Goal: Information Seeking & Learning: Learn about a topic

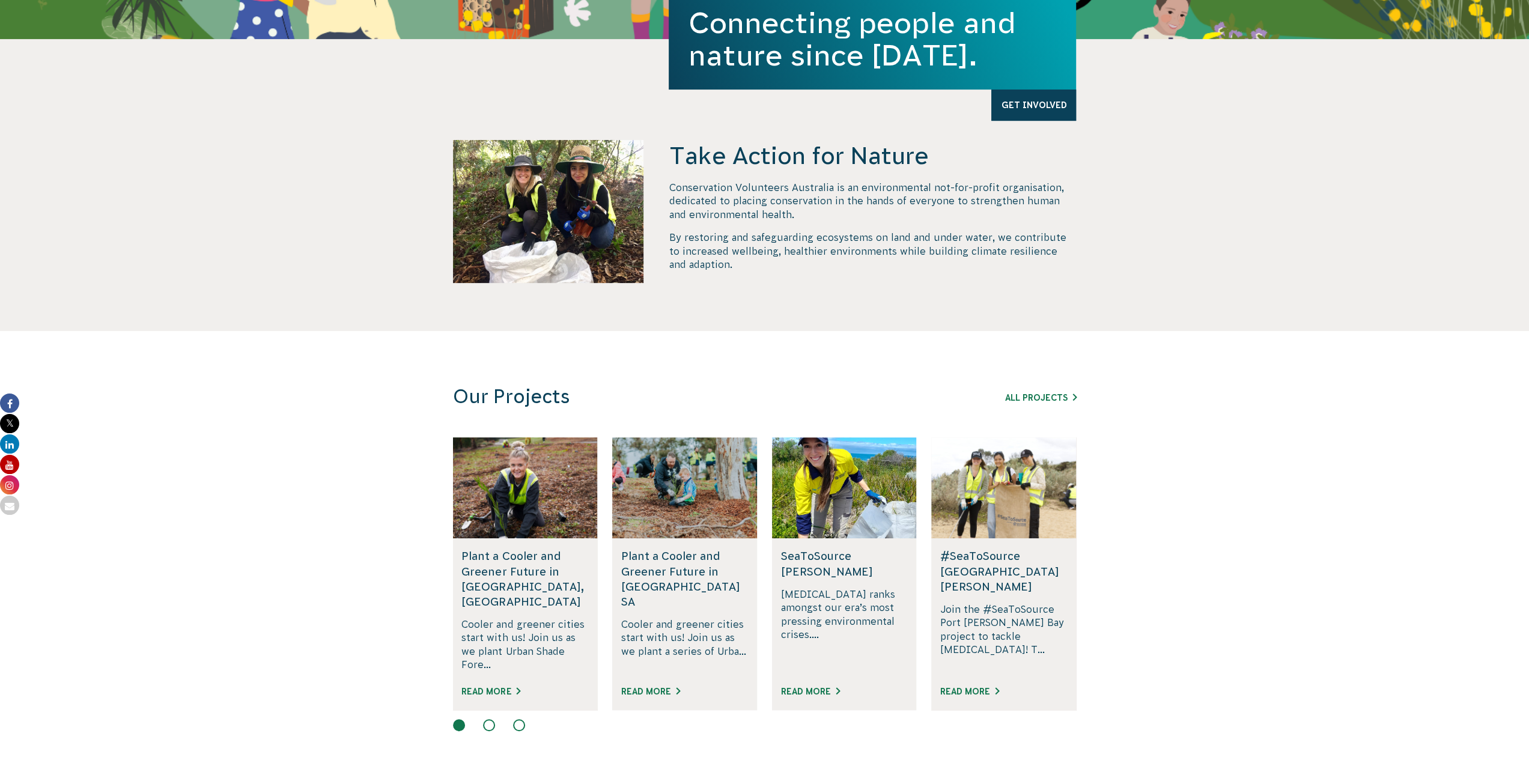
scroll to position [601, 0]
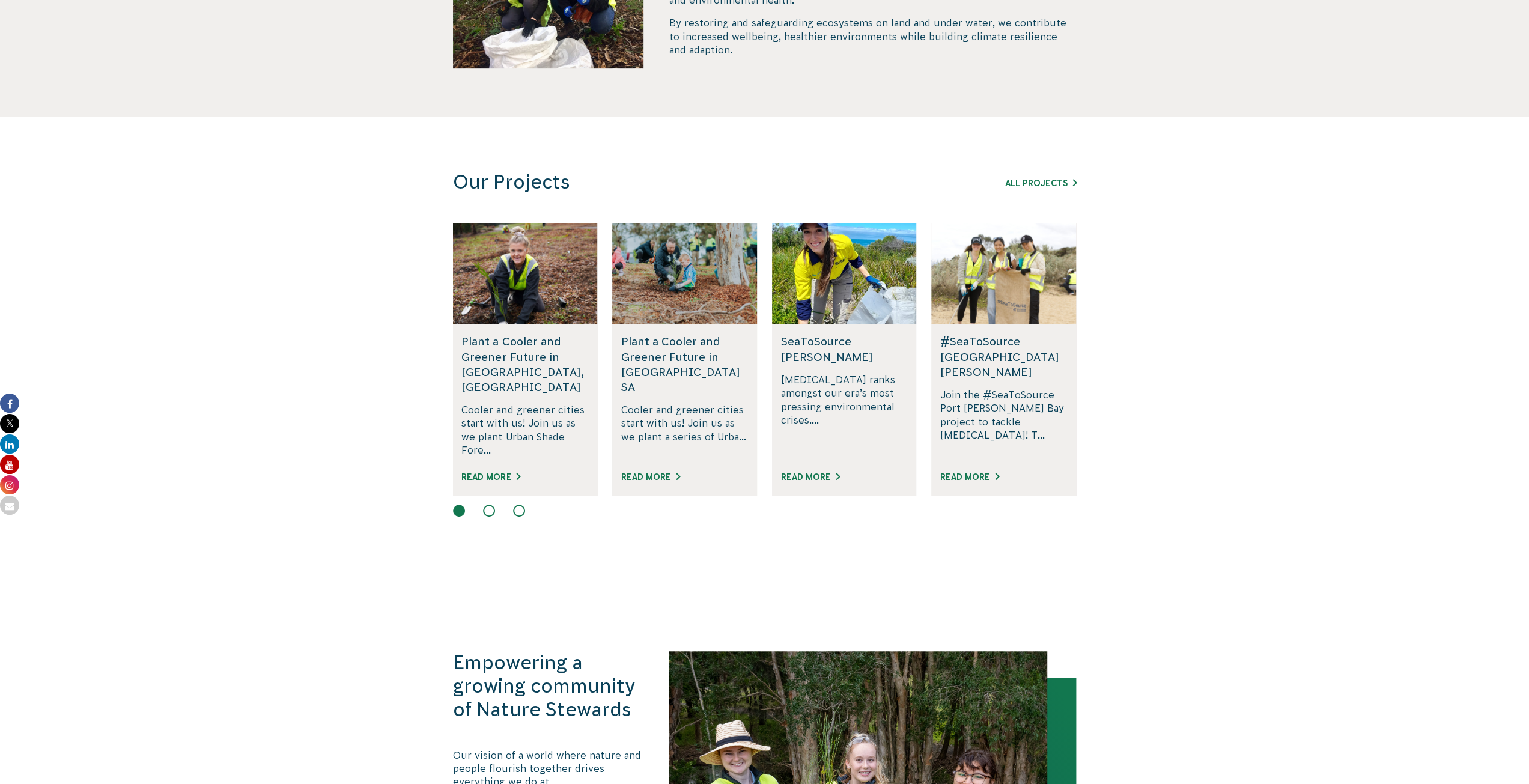
click at [1044, 176] on div "All Projects" at bounding box center [1008, 182] width 137 height 14
click at [1045, 181] on link "All Projects" at bounding box center [1041, 183] width 72 height 10
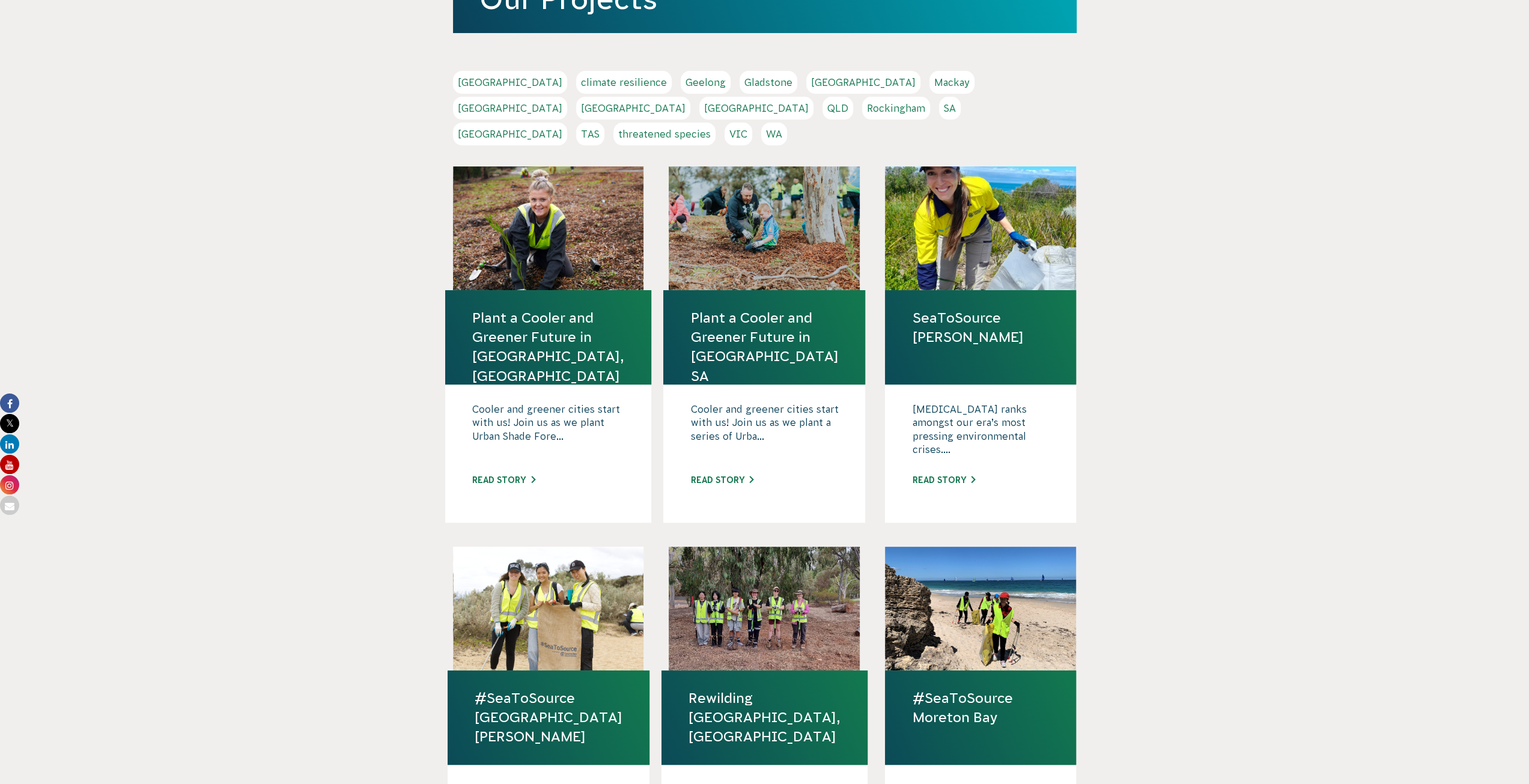
scroll to position [240, 0]
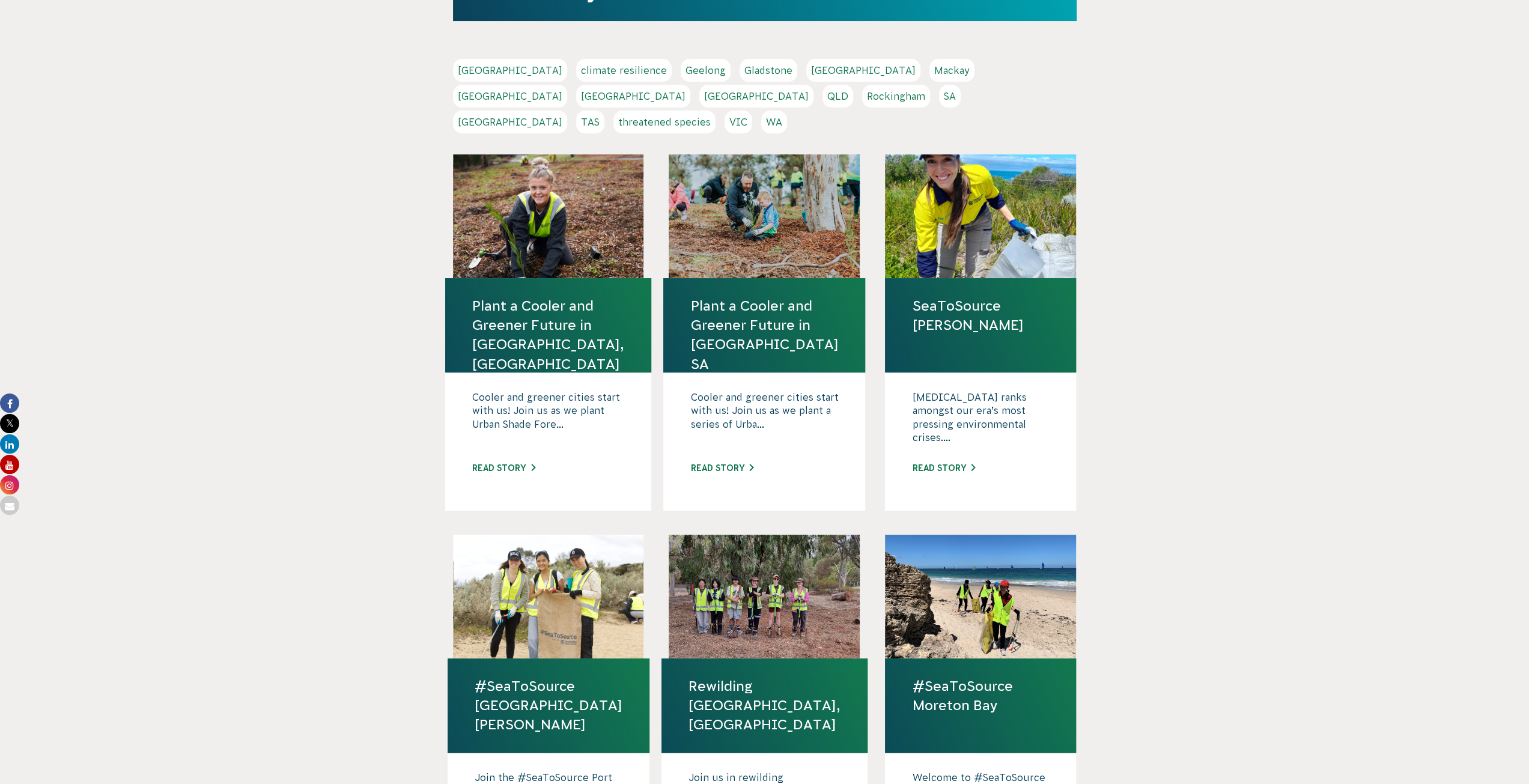
click at [690, 85] on link "NSW" at bounding box center [633, 96] width 114 height 23
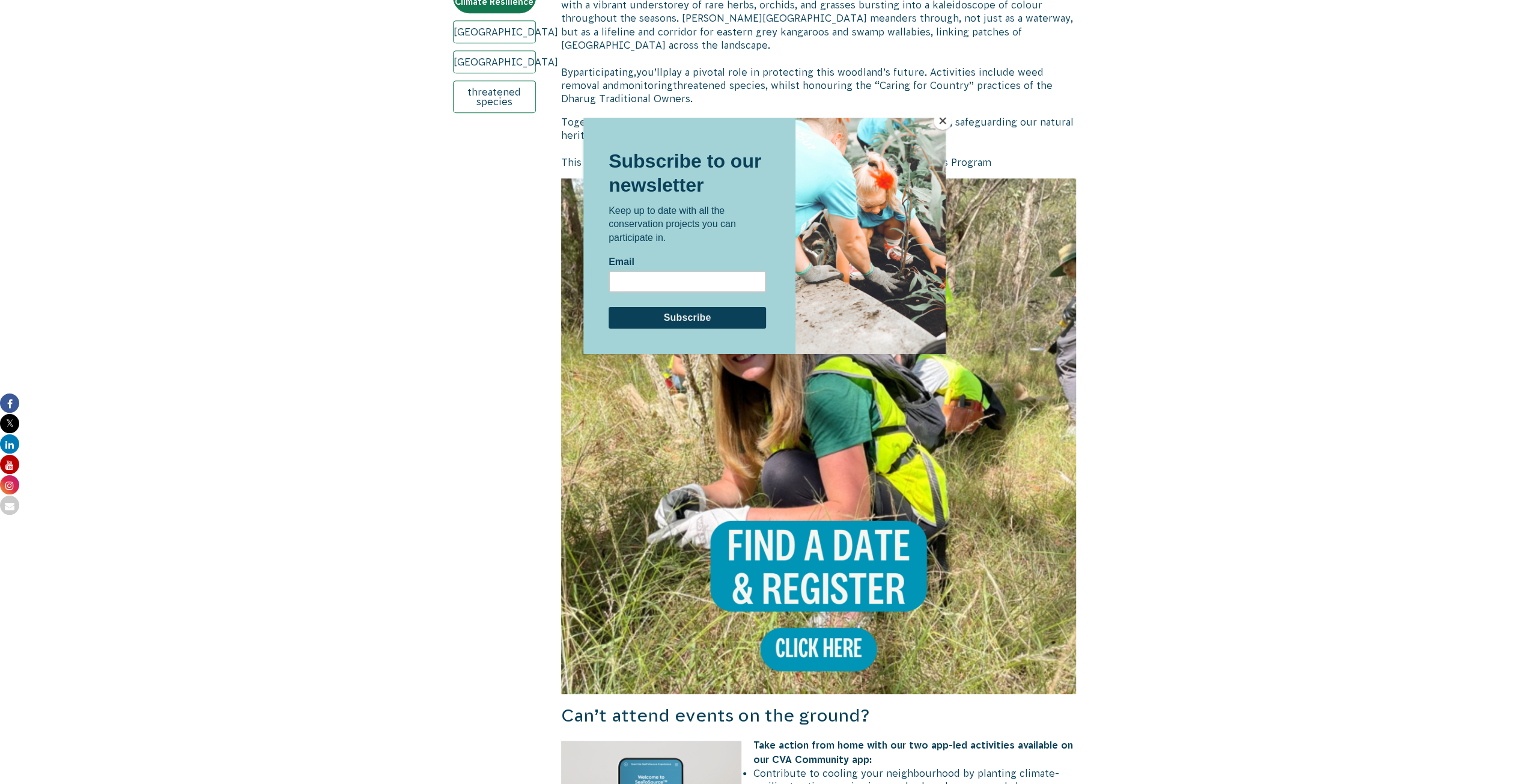
scroll to position [900, 0]
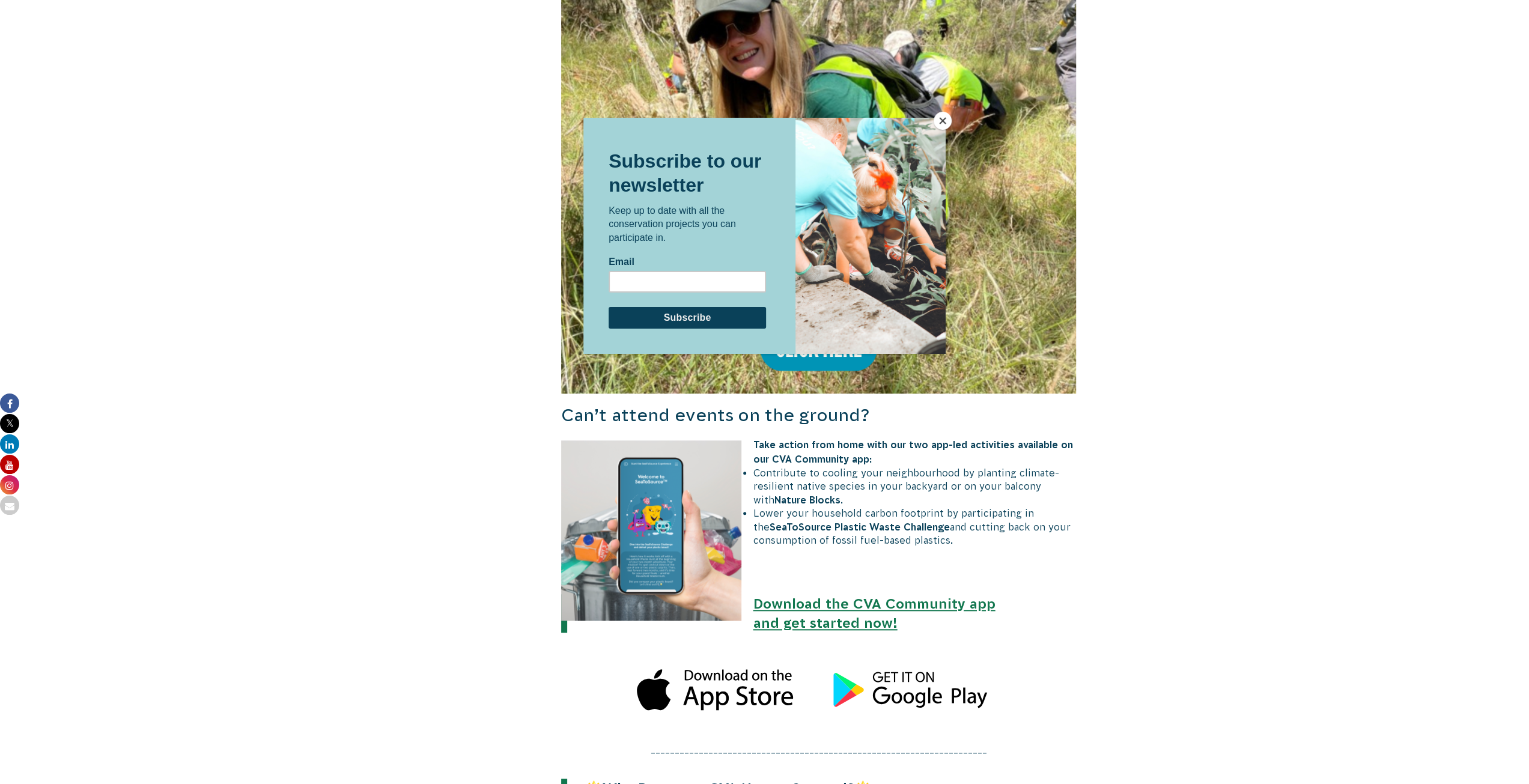
click at [944, 114] on button "Close" at bounding box center [943, 120] width 18 height 18
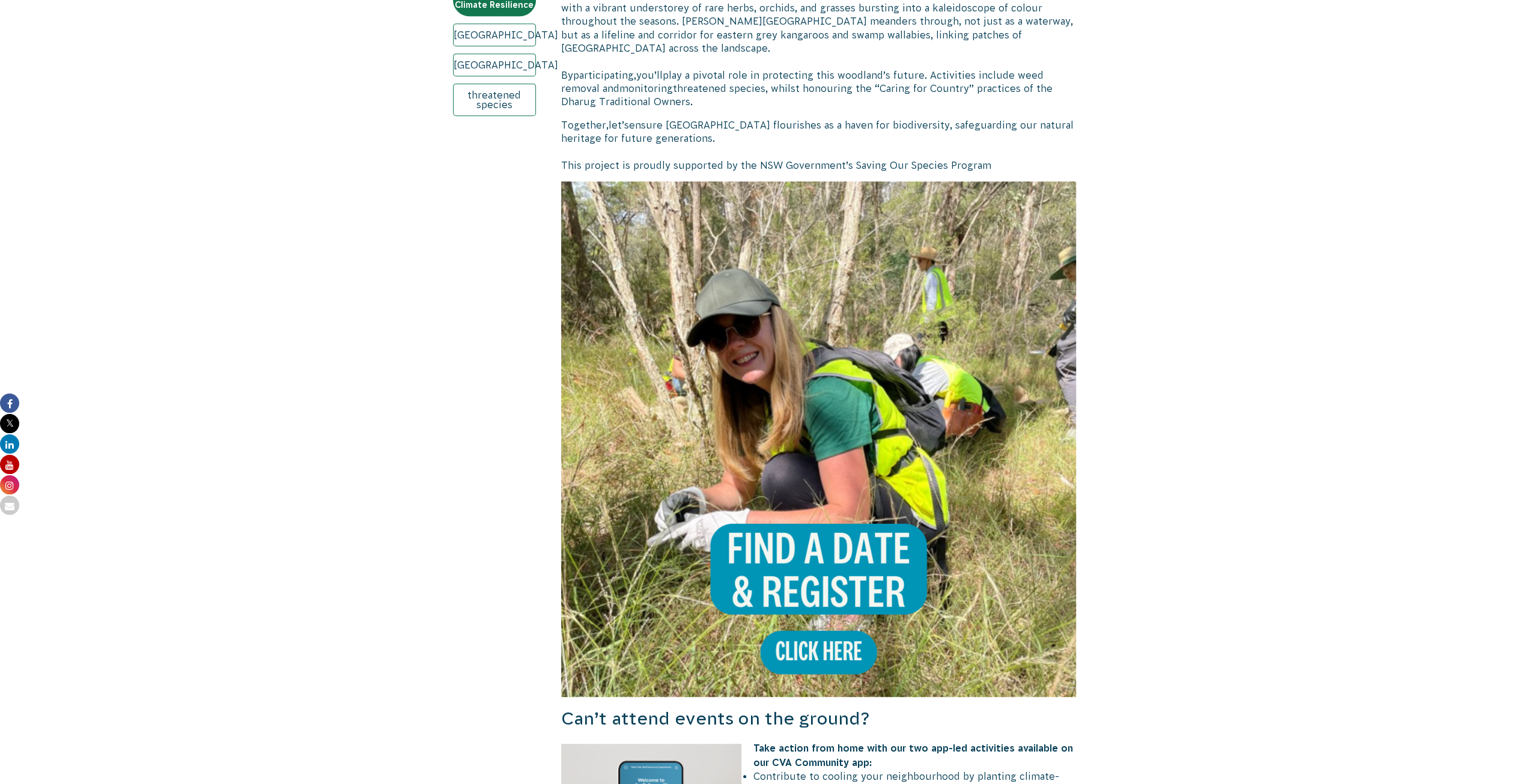
scroll to position [601, 0]
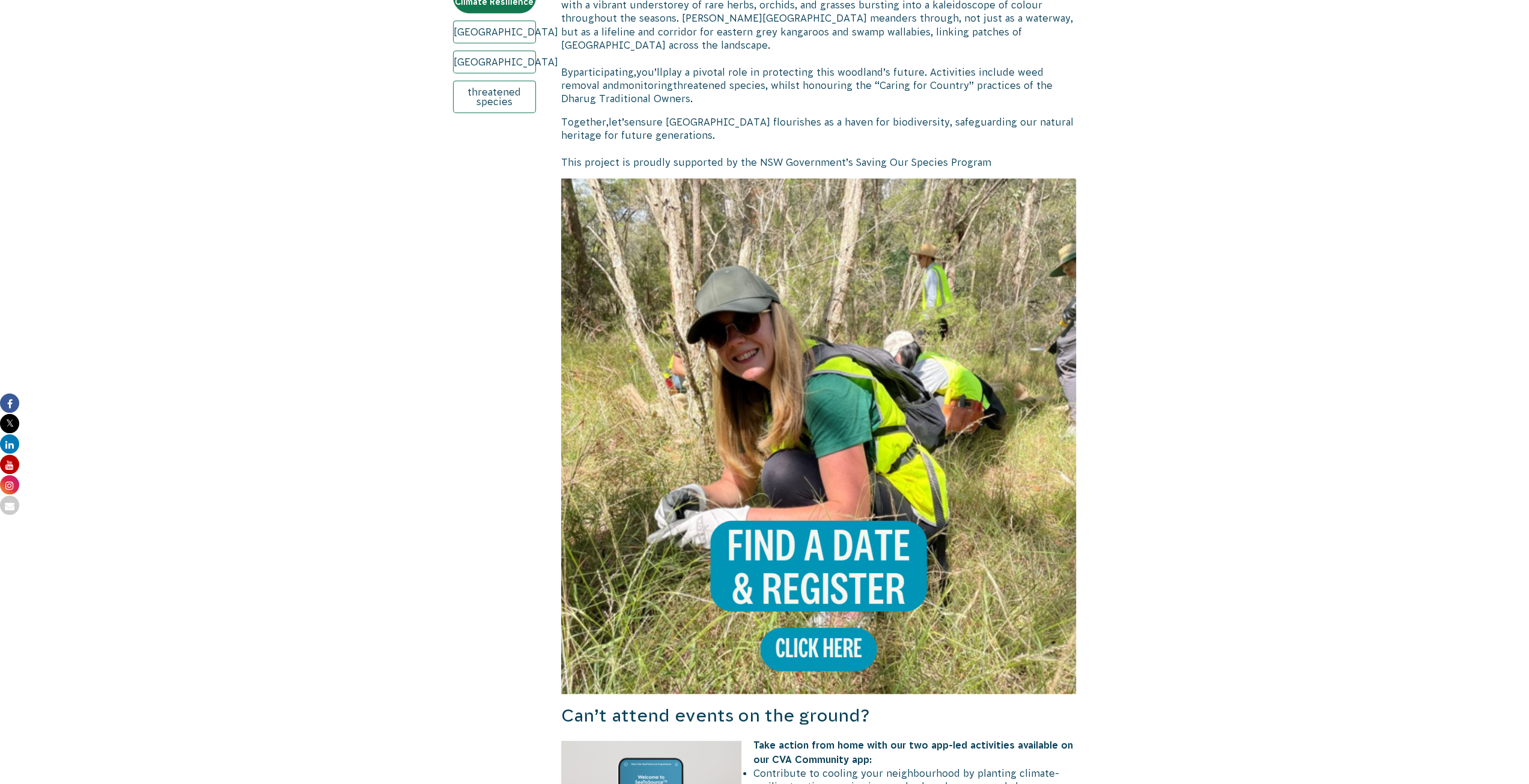
click at [846, 546] on img at bounding box center [819, 436] width 516 height 515
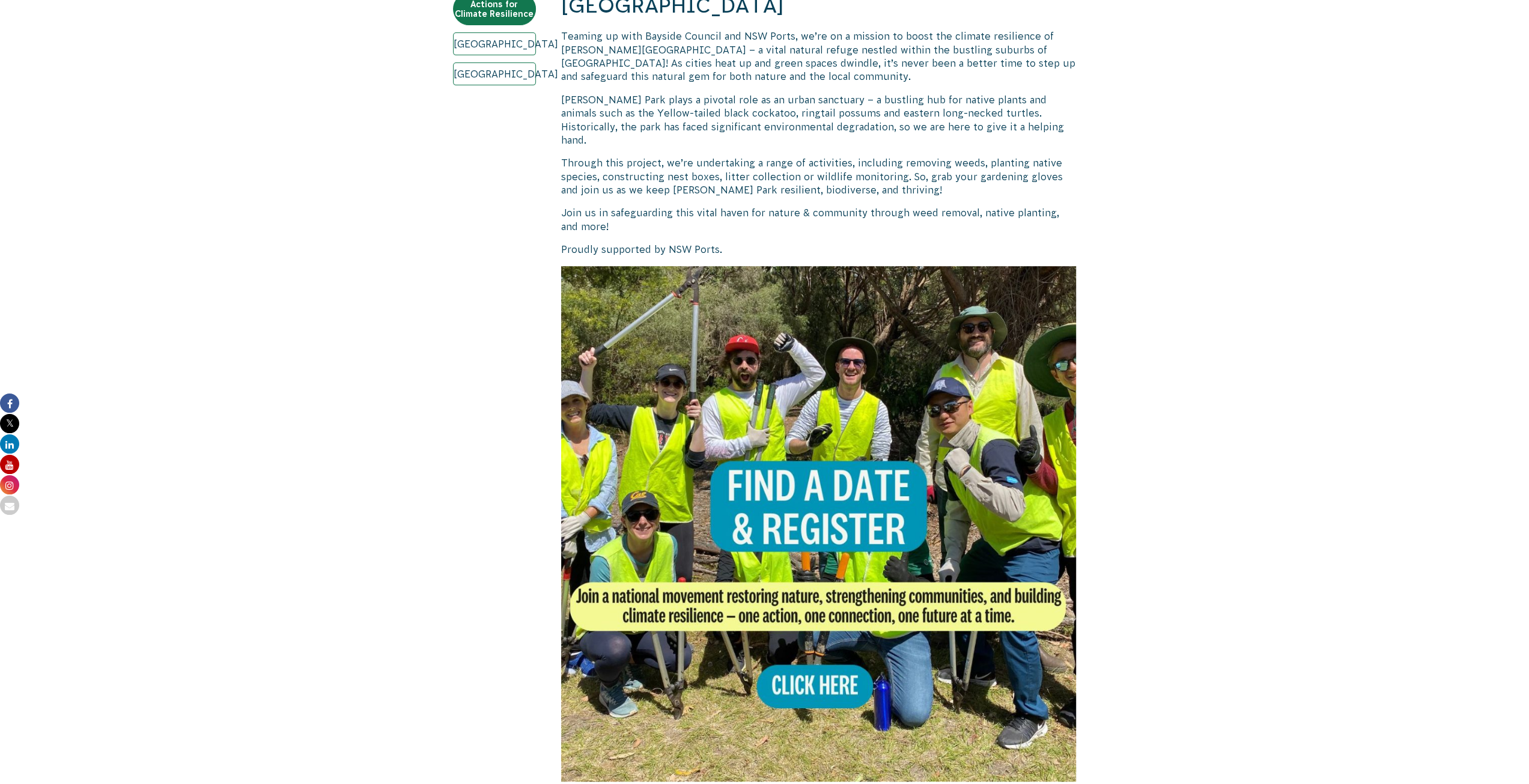
scroll to position [540, 0]
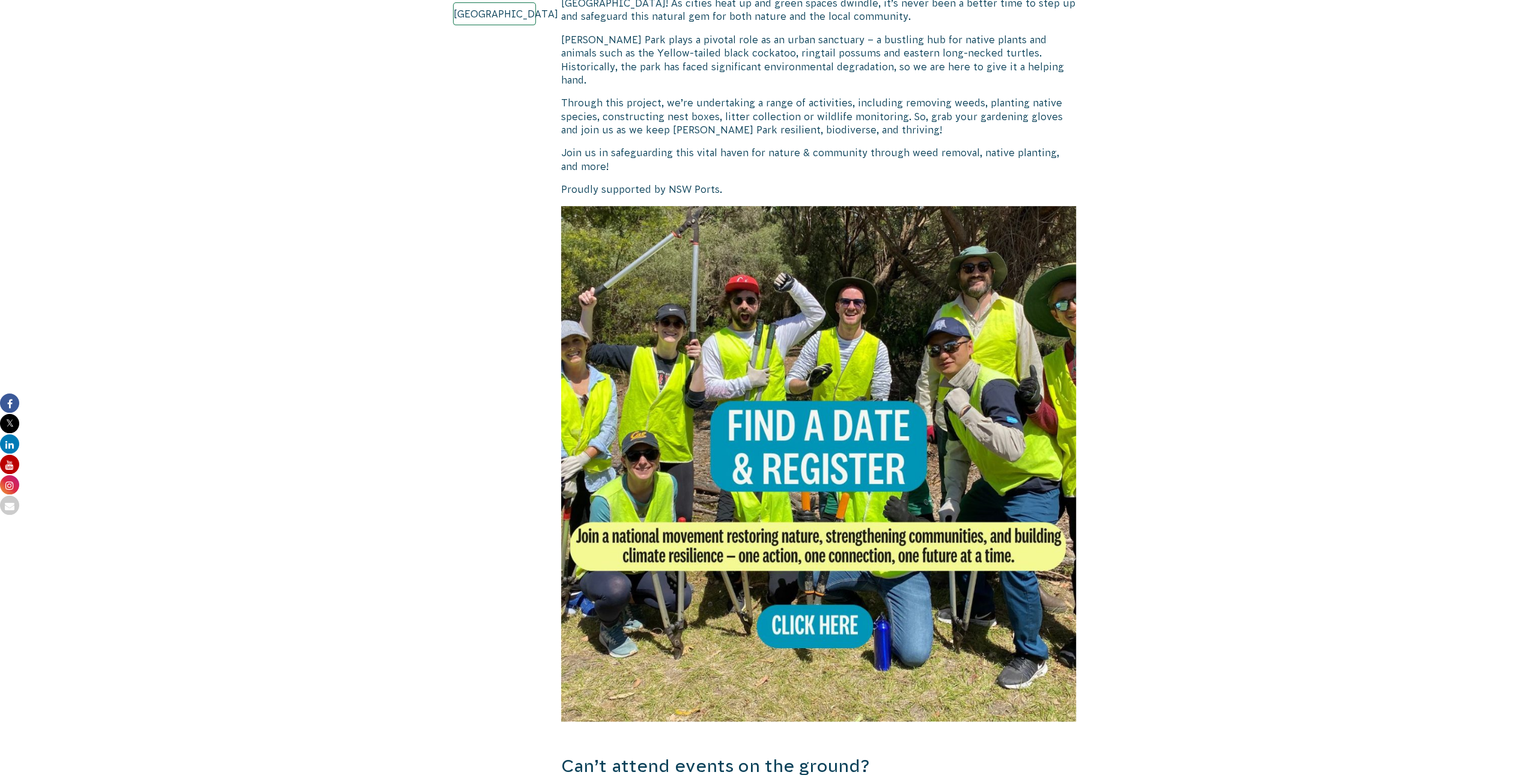
click at [817, 597] on img at bounding box center [819, 464] width 516 height 515
